Goal: Task Accomplishment & Management: Use online tool/utility

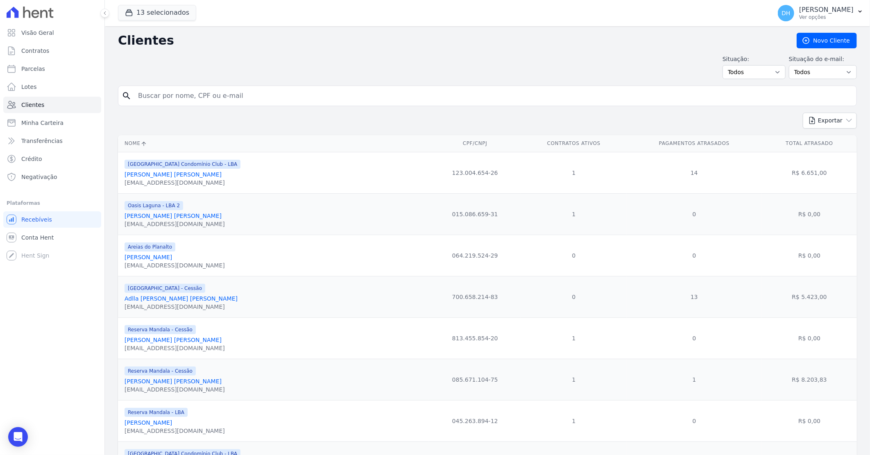
click at [168, 97] on input "search" at bounding box center [493, 96] width 720 height 16
type input "[PERSON_NAME]"
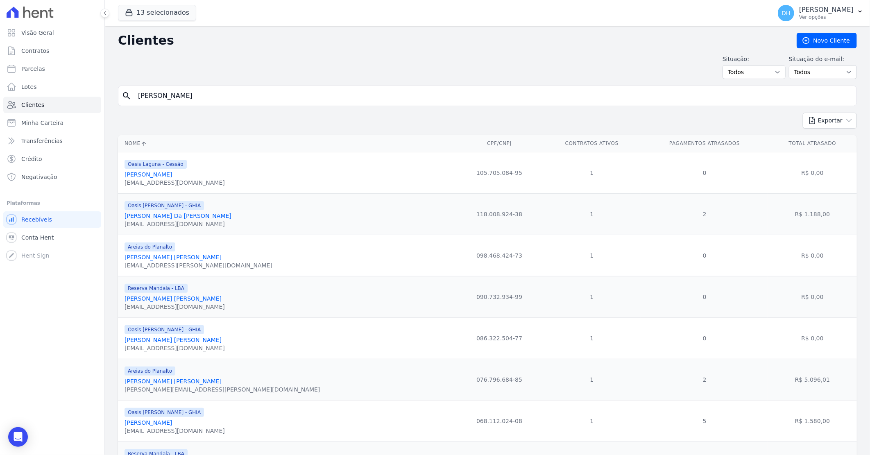
click at [177, 256] on link "[PERSON_NAME] [PERSON_NAME]" at bounding box center [173, 257] width 97 height 7
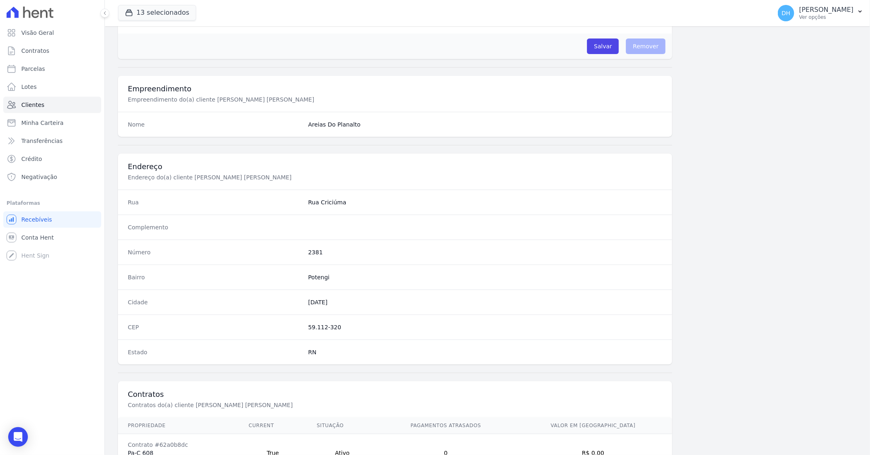
scroll to position [313, 0]
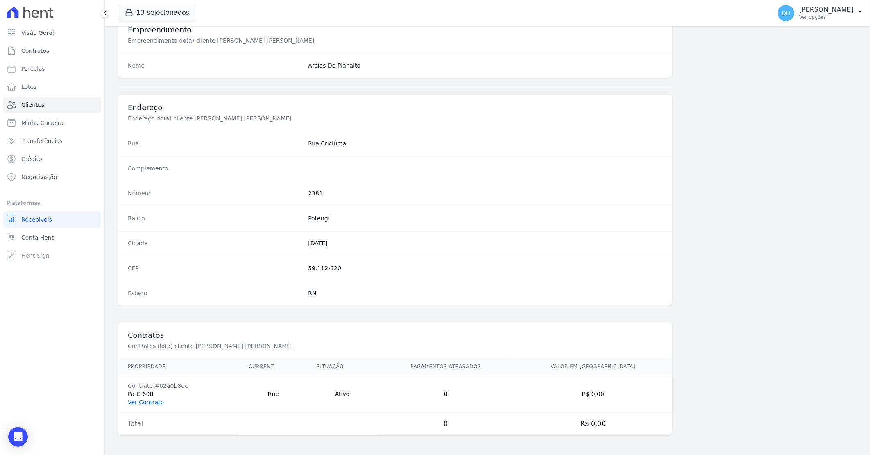
click at [152, 404] on link "Ver Contrato" at bounding box center [146, 402] width 36 height 7
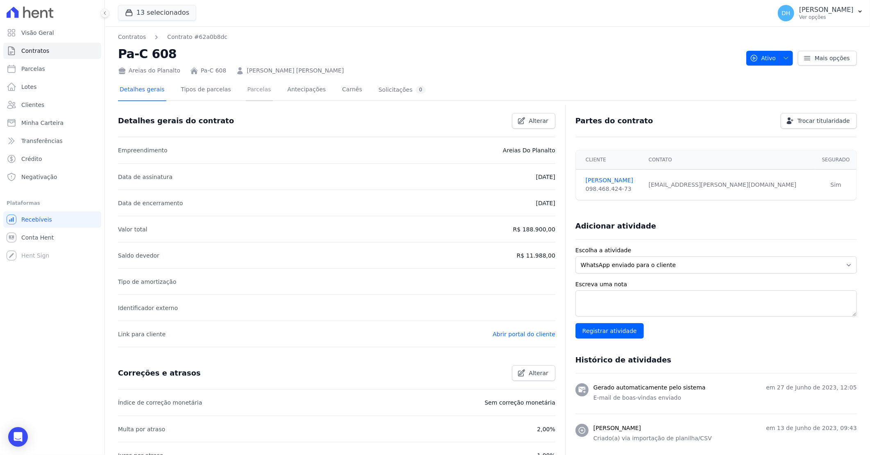
click at [250, 85] on link "Parcelas" at bounding box center [259, 90] width 27 height 22
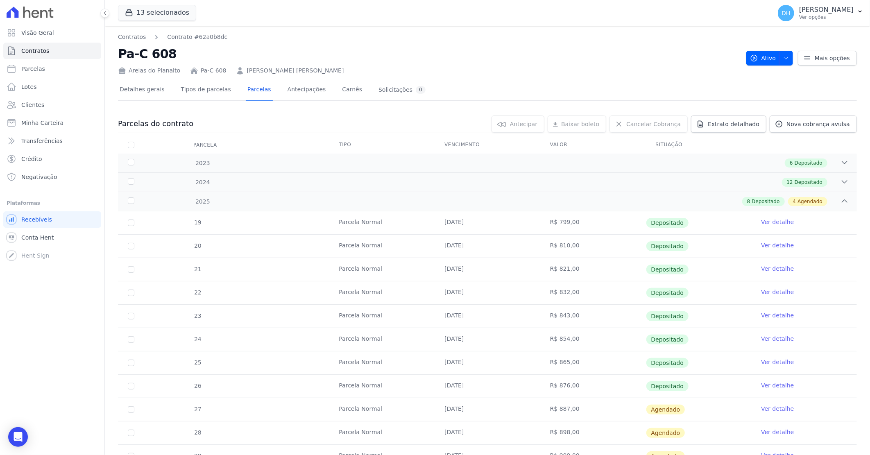
click at [779, 408] on link "Ver detalhe" at bounding box center [777, 409] width 33 height 8
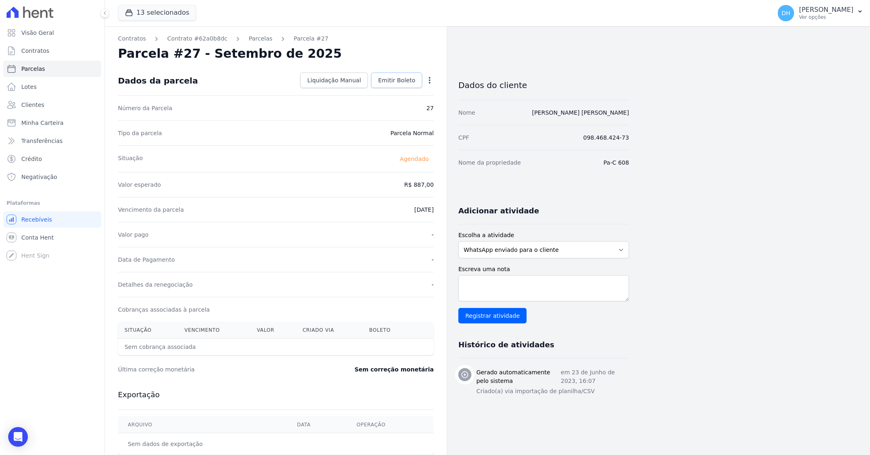
click at [388, 81] on span "Emitir Boleto" at bounding box center [396, 80] width 37 height 8
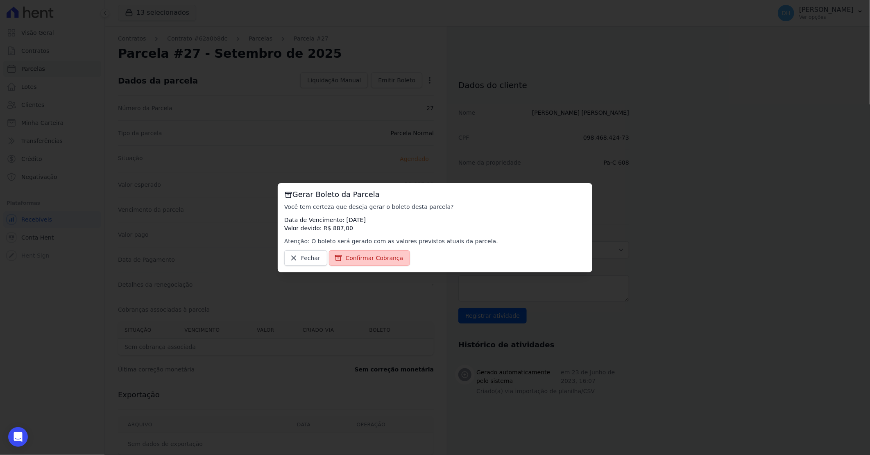
click at [349, 257] on span "Confirmar Cobrança" at bounding box center [375, 258] width 58 height 8
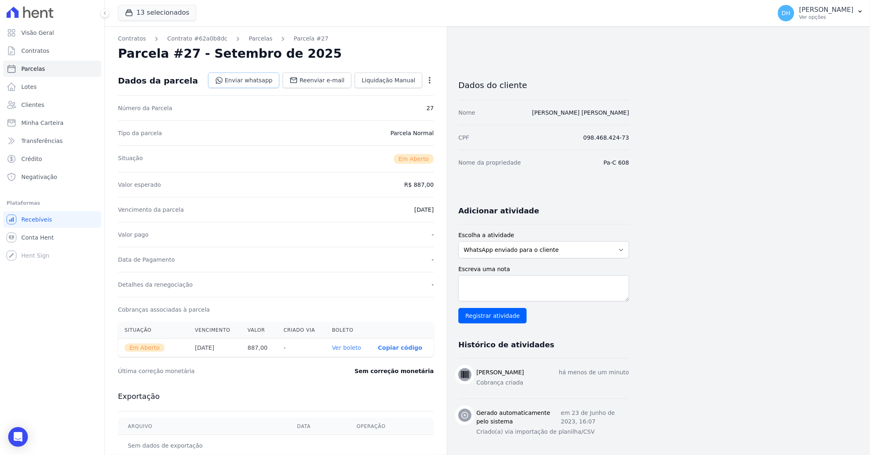
click at [245, 83] on link "Enviar whatsapp" at bounding box center [244, 80] width 72 height 16
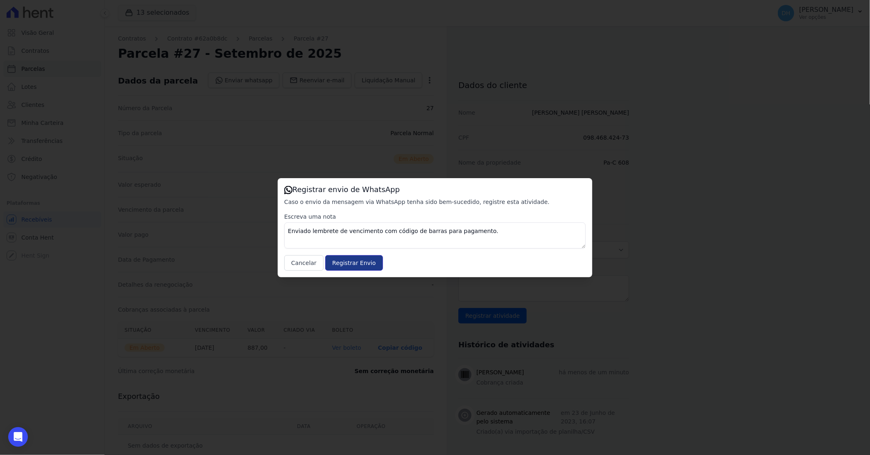
click at [356, 269] on input "Registrar Envio" at bounding box center [353, 263] width 57 height 16
